Goal: Task Accomplishment & Management: Manage account settings

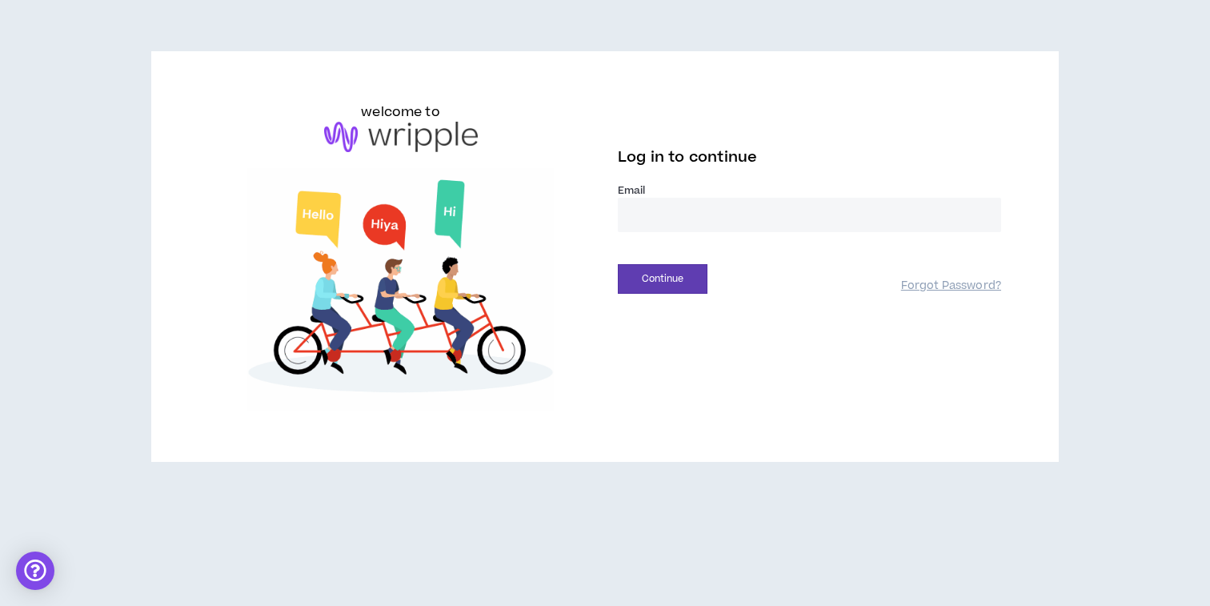
click at [652, 213] on input "email" at bounding box center [809, 215] width 383 height 34
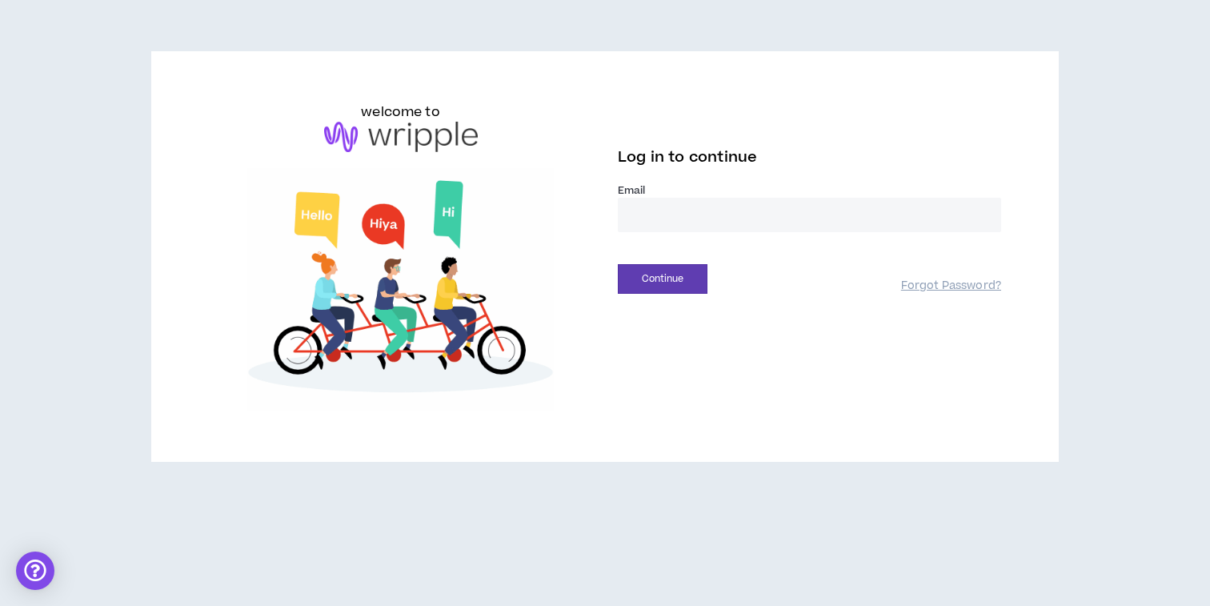
type input "**********"
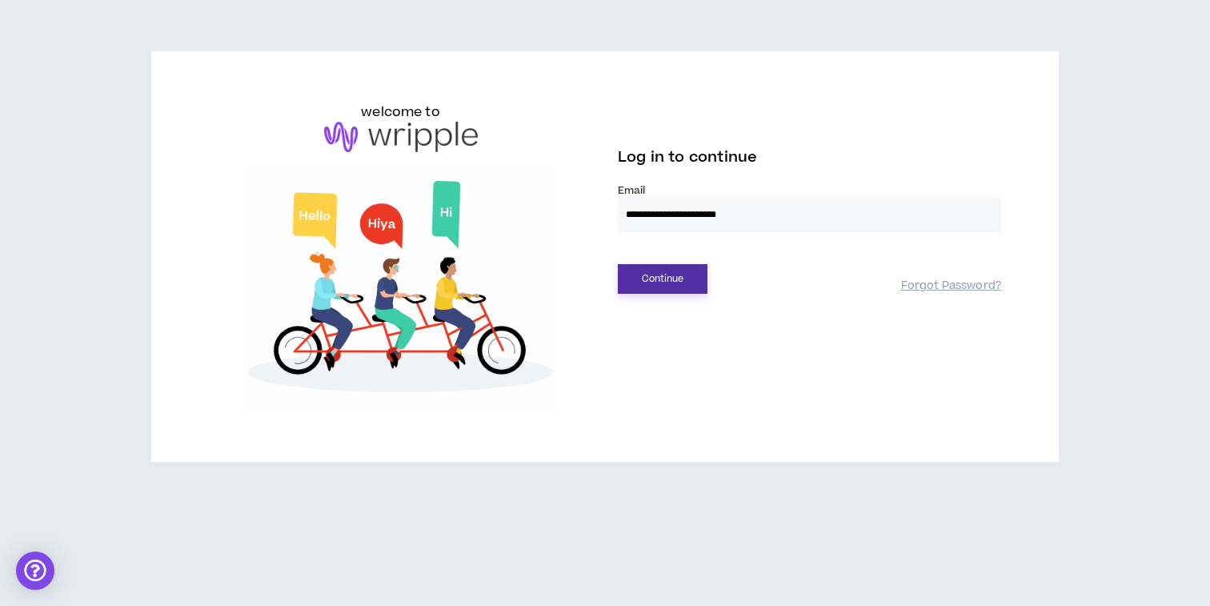
click at [688, 273] on button "Continue" at bounding box center [663, 279] width 90 height 30
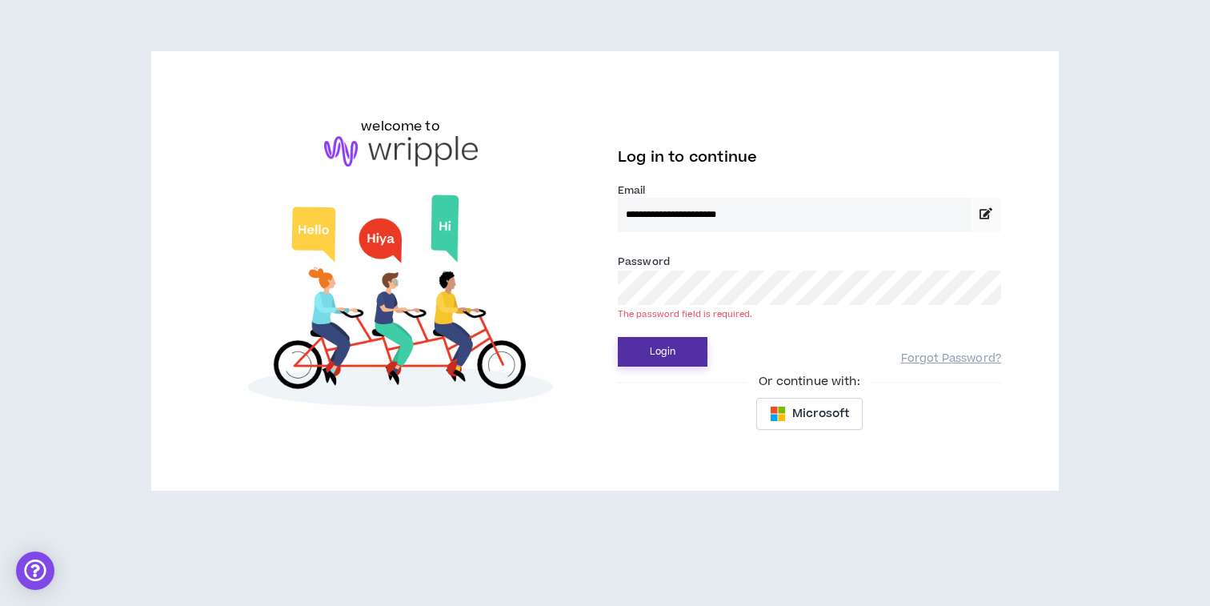
click at [674, 344] on button "Login" at bounding box center [663, 352] width 90 height 30
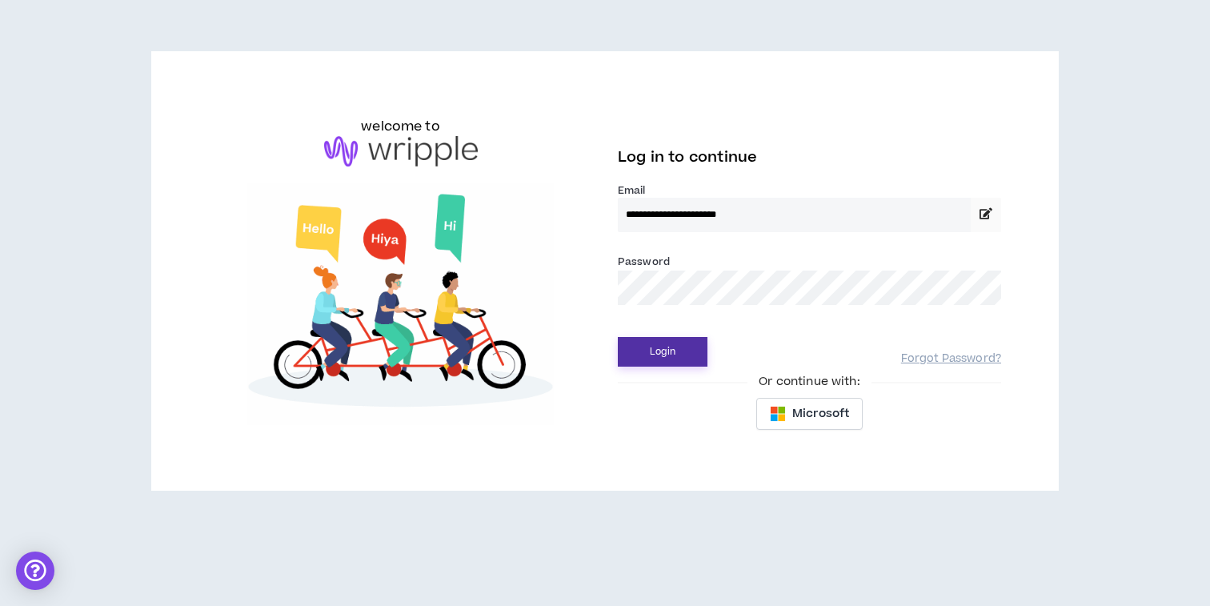
click at [671, 342] on button "Login" at bounding box center [663, 352] width 90 height 30
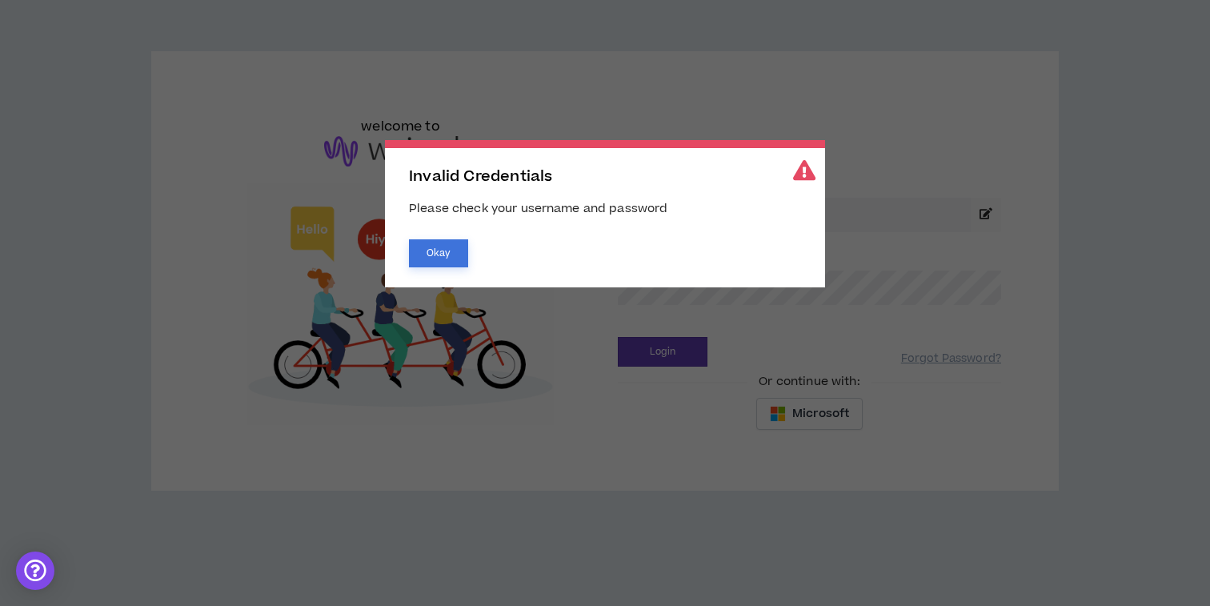
click at [449, 249] on button "Okay" at bounding box center [438, 253] width 59 height 28
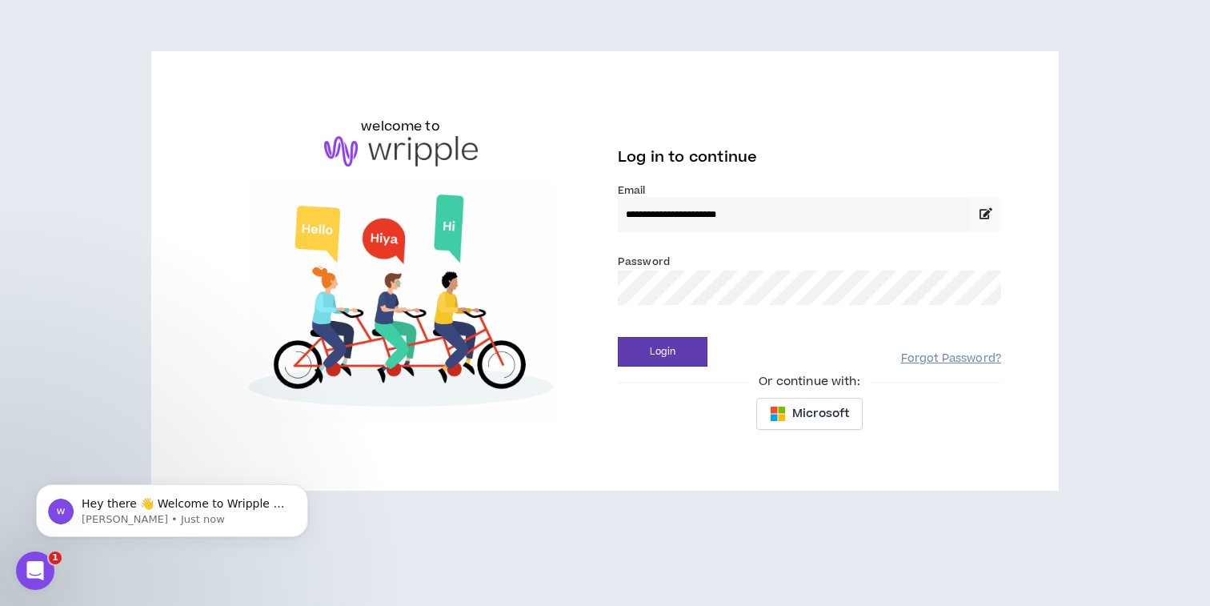
click at [927, 354] on link "Forgot Password?" at bounding box center [951, 358] width 100 height 15
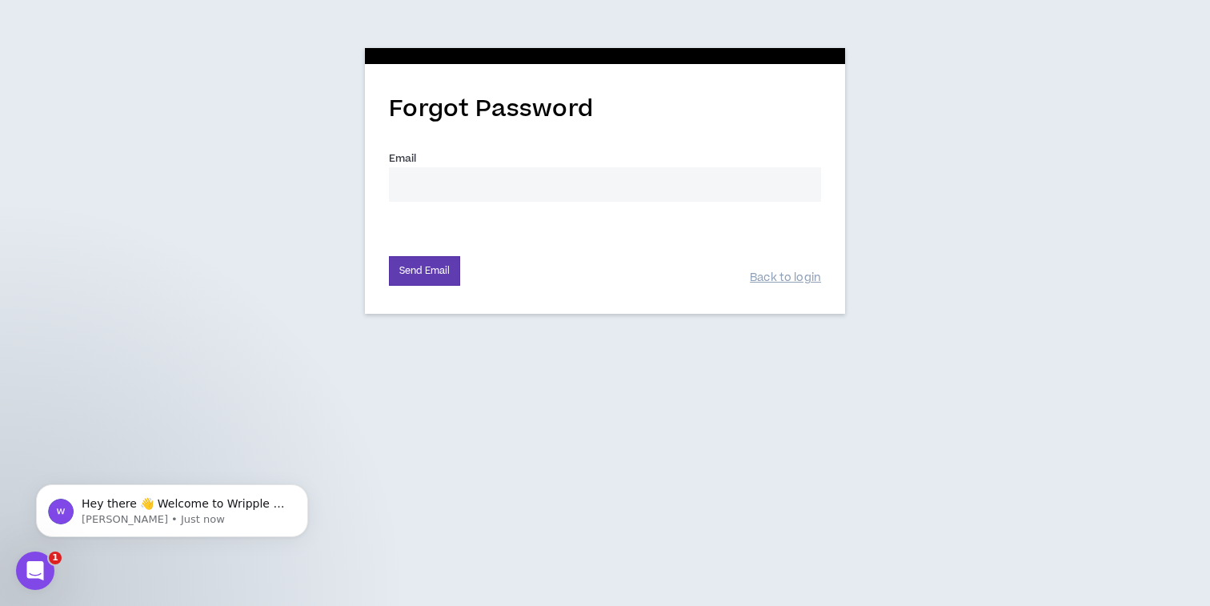
click at [585, 188] on input "Email *" at bounding box center [605, 184] width 432 height 34
type input "[EMAIL_ADDRESS][DOMAIN_NAME]"
click at [429, 264] on button "Send Email" at bounding box center [424, 271] width 71 height 30
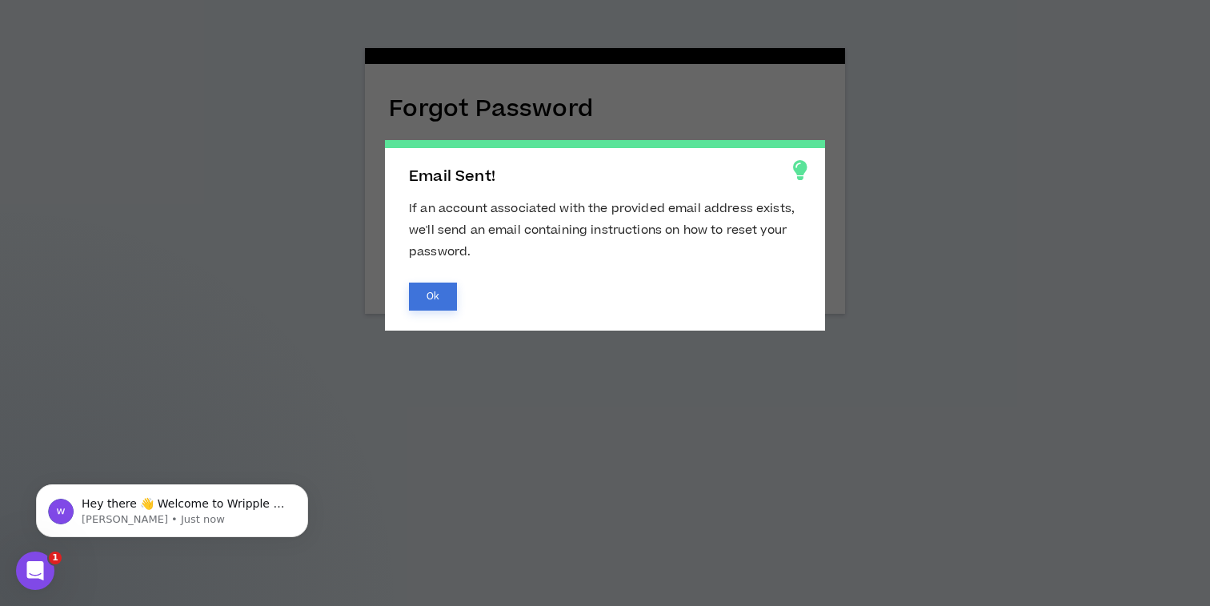
click at [435, 293] on button "Ok" at bounding box center [433, 296] width 48 height 28
